Goal: Information Seeking & Learning: Learn about a topic

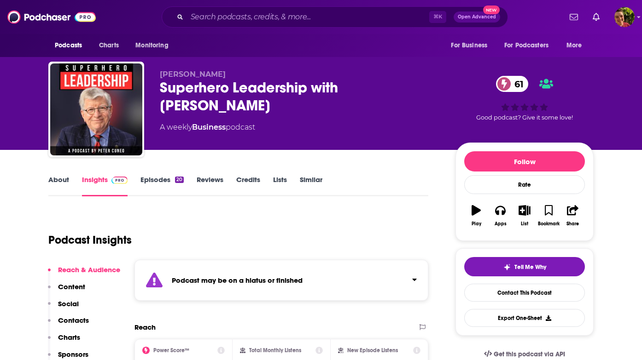
click at [52, 181] on link "About" at bounding box center [58, 185] width 21 height 21
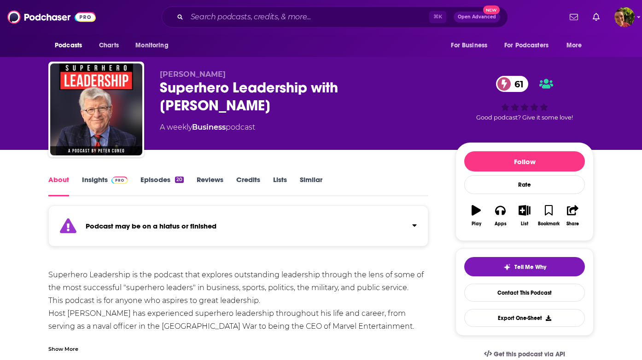
click at [104, 185] on link "Insights" at bounding box center [105, 185] width 46 height 21
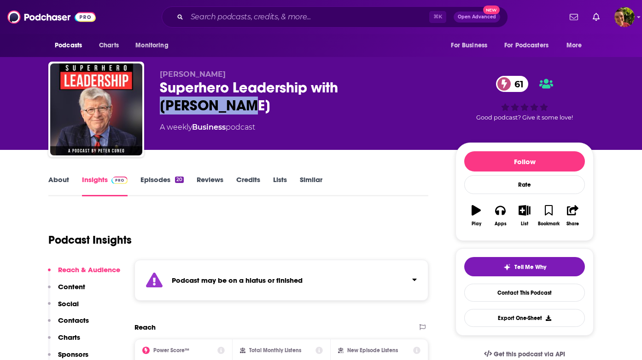
drag, startPoint x: 342, startPoint y: 86, endPoint x: 422, endPoint y: 90, distance: 79.7
click at [422, 90] on div "Superhero Leadership with [PERSON_NAME] 61" at bounding box center [300, 97] width 281 height 36
copy h2 "[PERSON_NAME]"
